Goal: Book appointment/travel/reservation

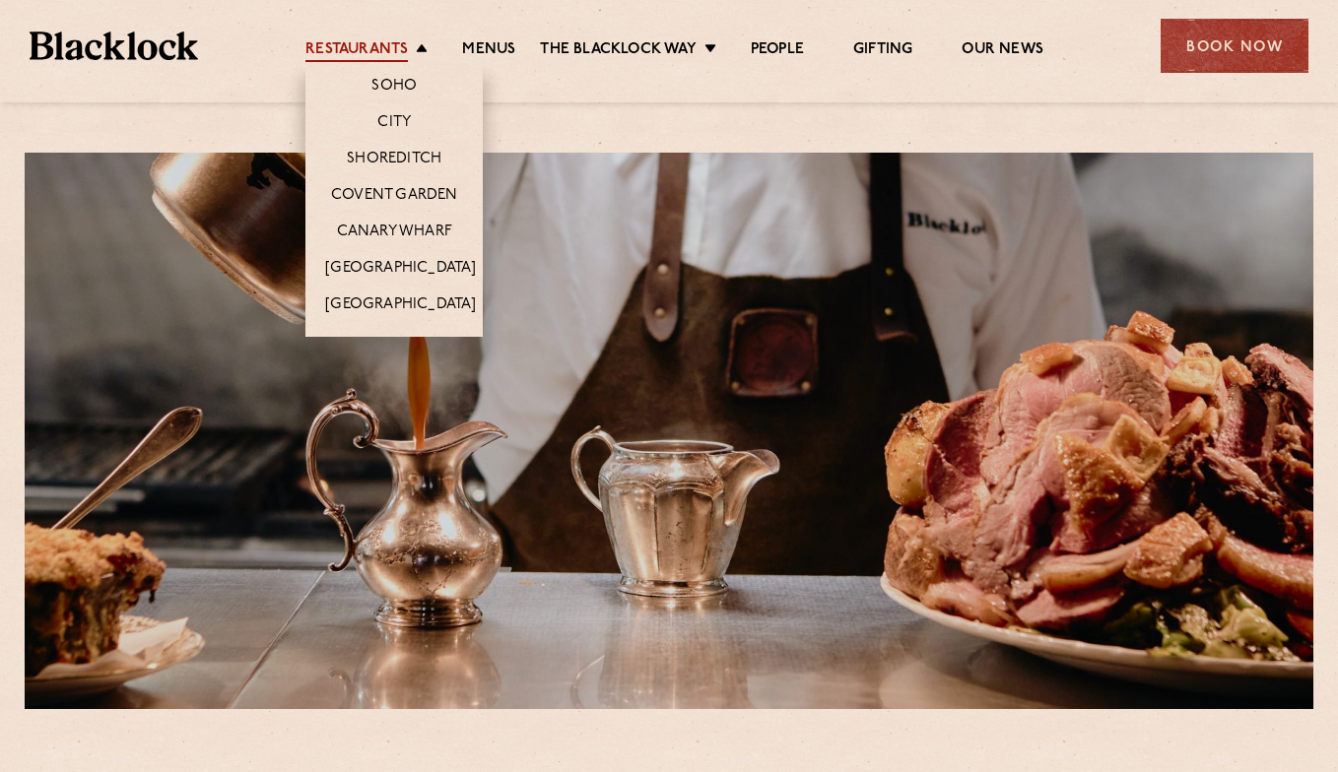
click at [382, 54] on link "Restaurants" at bounding box center [356, 51] width 102 height 22
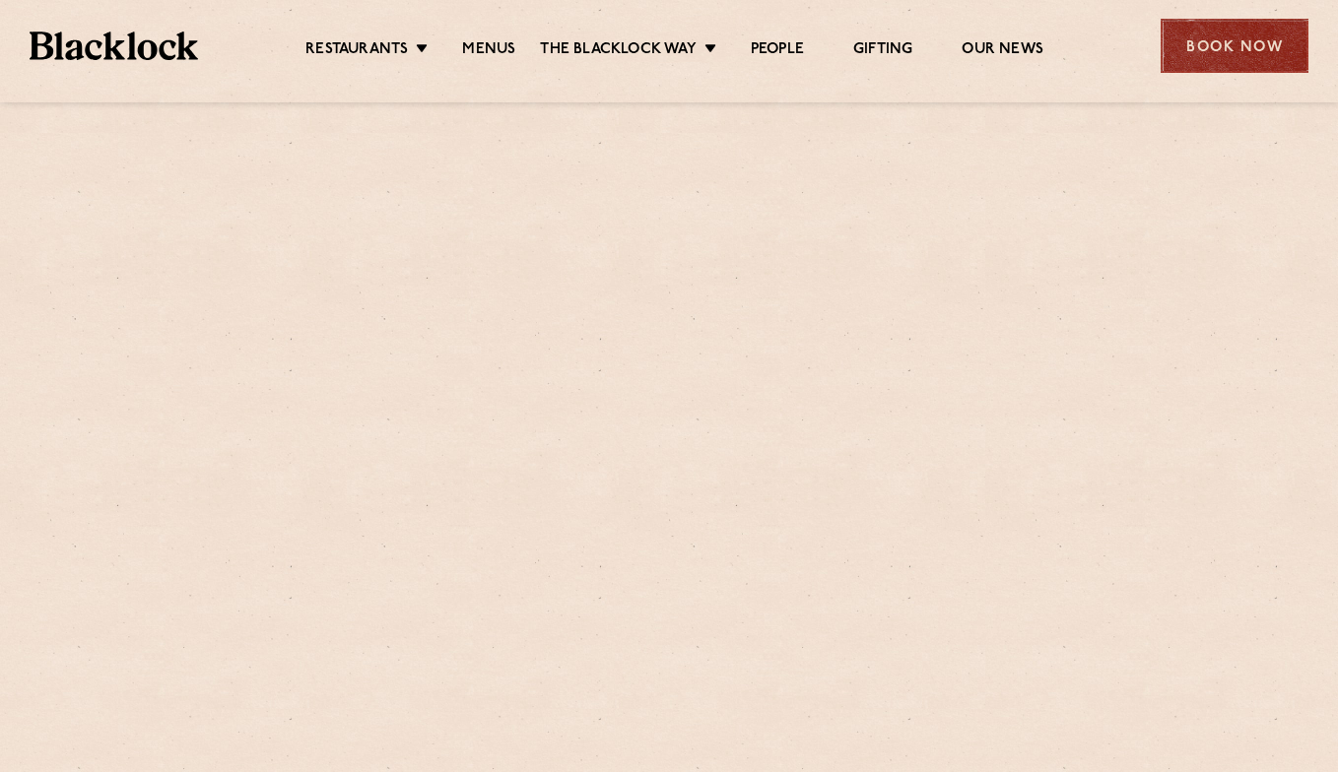
click at [1245, 44] on div "Book Now" at bounding box center [1234, 46] width 148 height 54
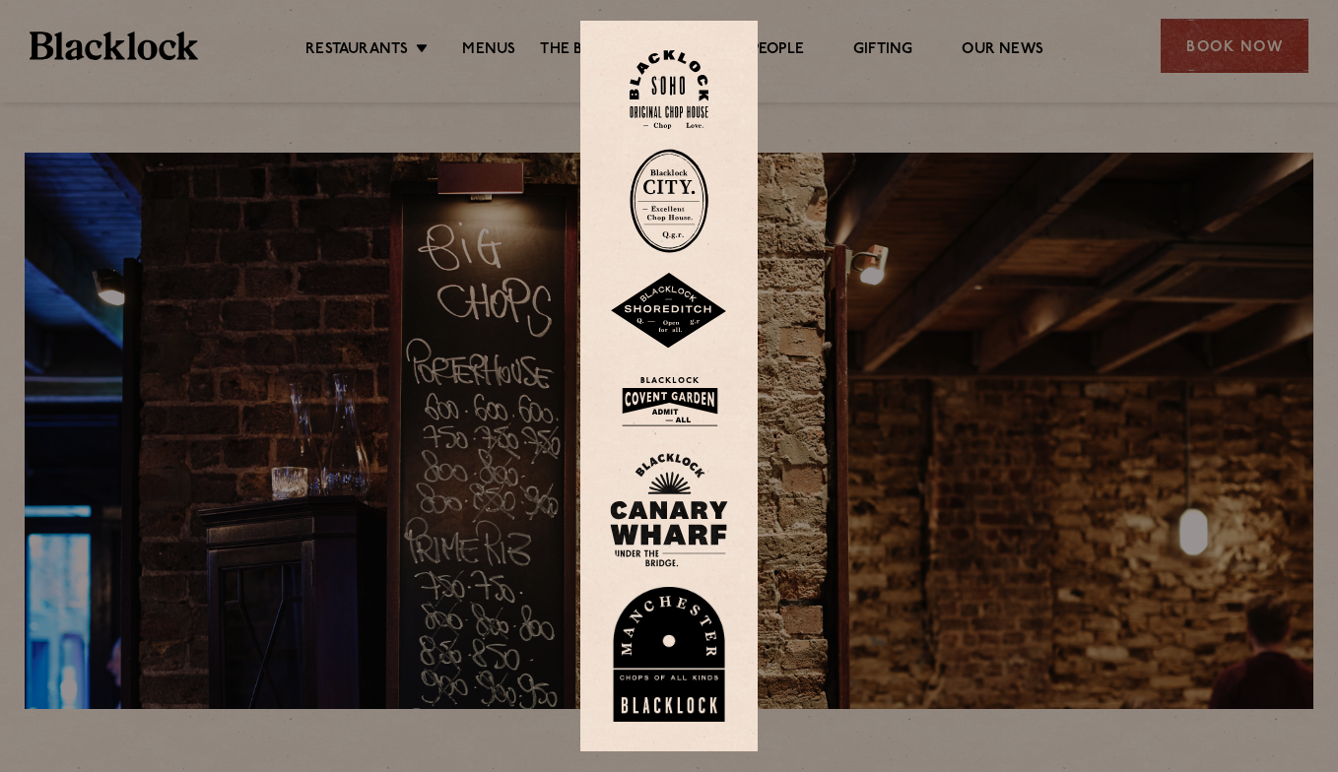
click at [686, 202] on img at bounding box center [668, 201] width 79 height 104
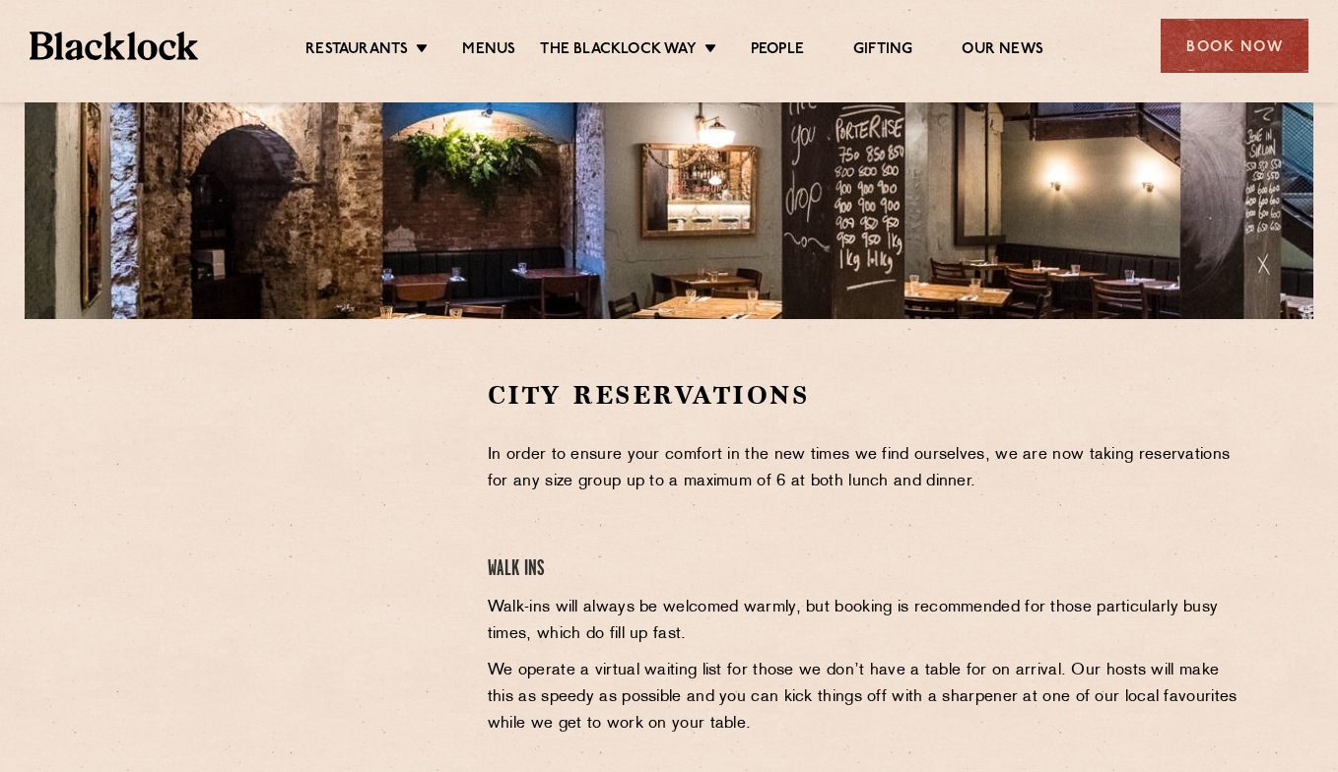
scroll to position [435, 0]
